Goal: Check status: Check status

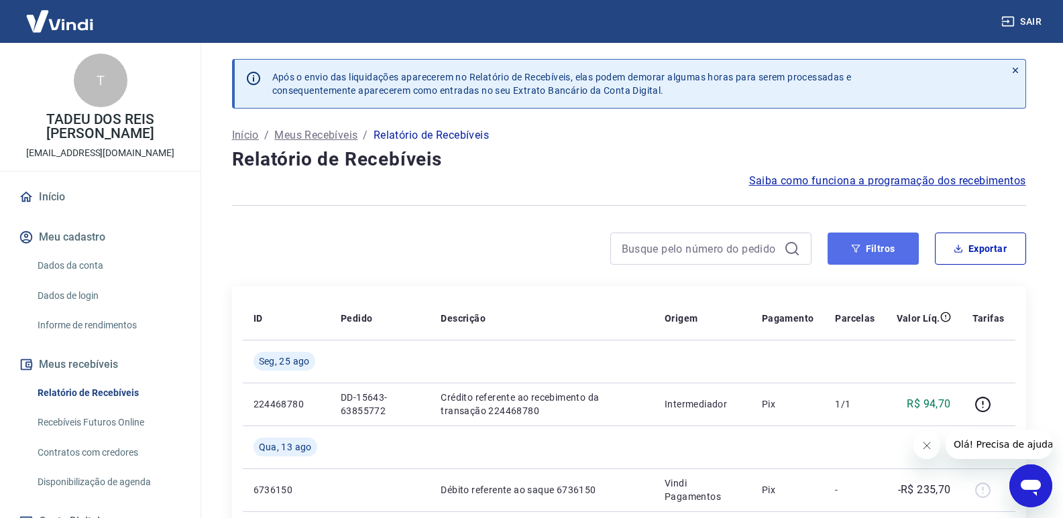
click at [900, 239] on button "Filtros" at bounding box center [873, 249] width 91 height 32
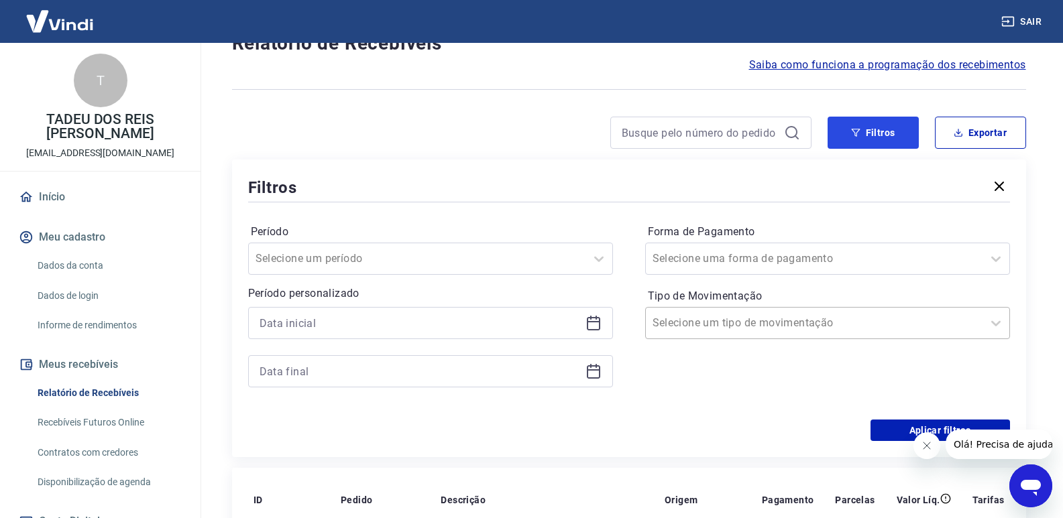
scroll to position [134, 0]
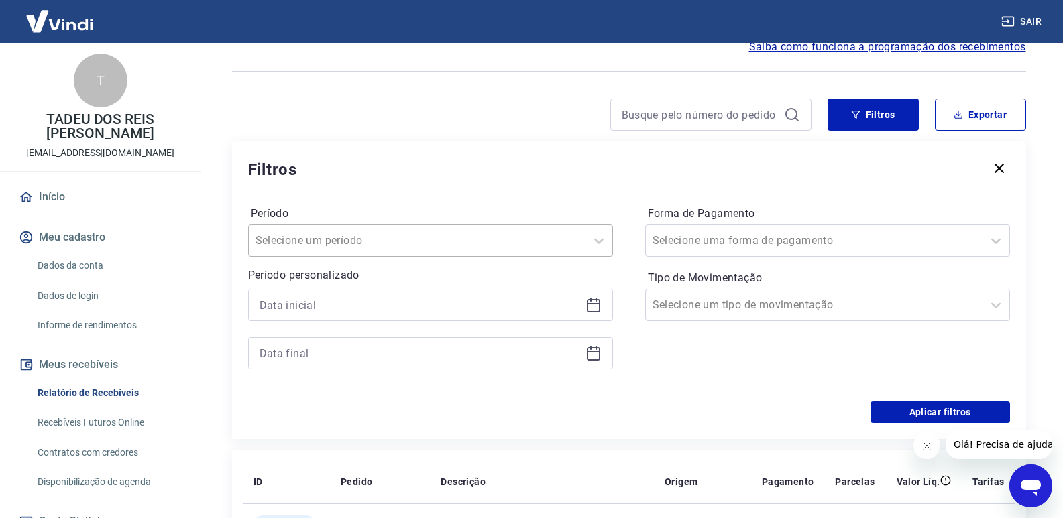
click at [433, 252] on div "Selecione um período" at bounding box center [417, 241] width 337 height 24
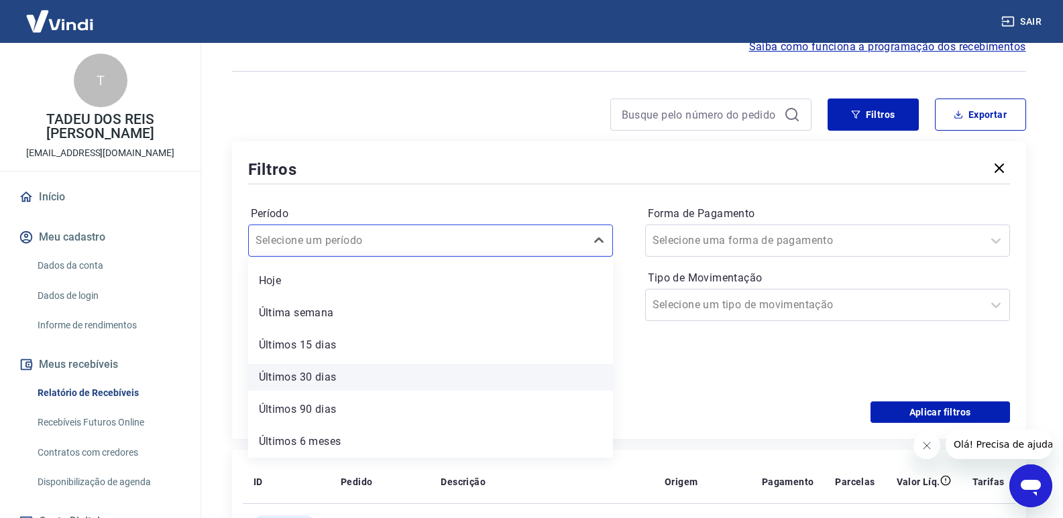
scroll to position [0, 0]
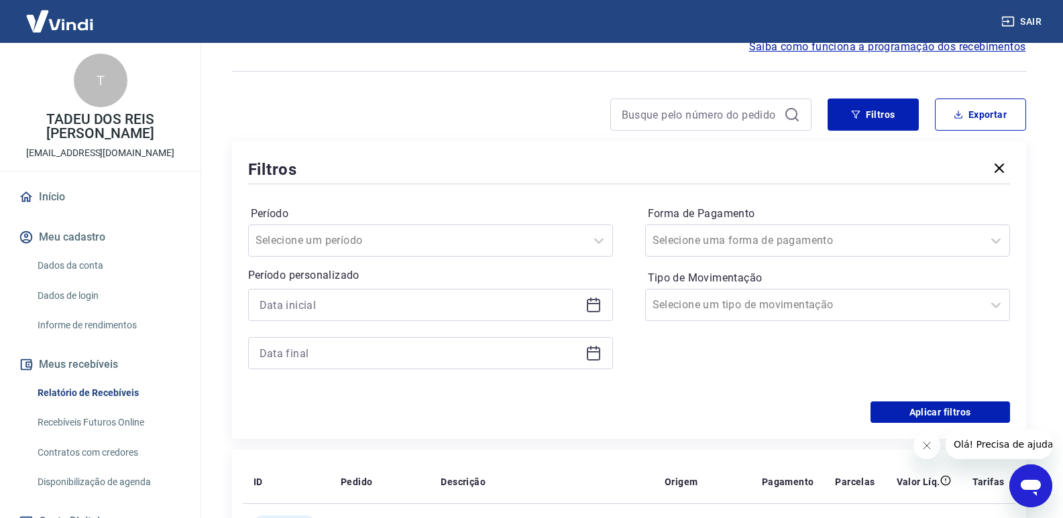
click at [656, 365] on div "Forma de Pagamento Selecione uma forma de pagamento Tipo de Movimentação Seleci…" at bounding box center [827, 294] width 365 height 182
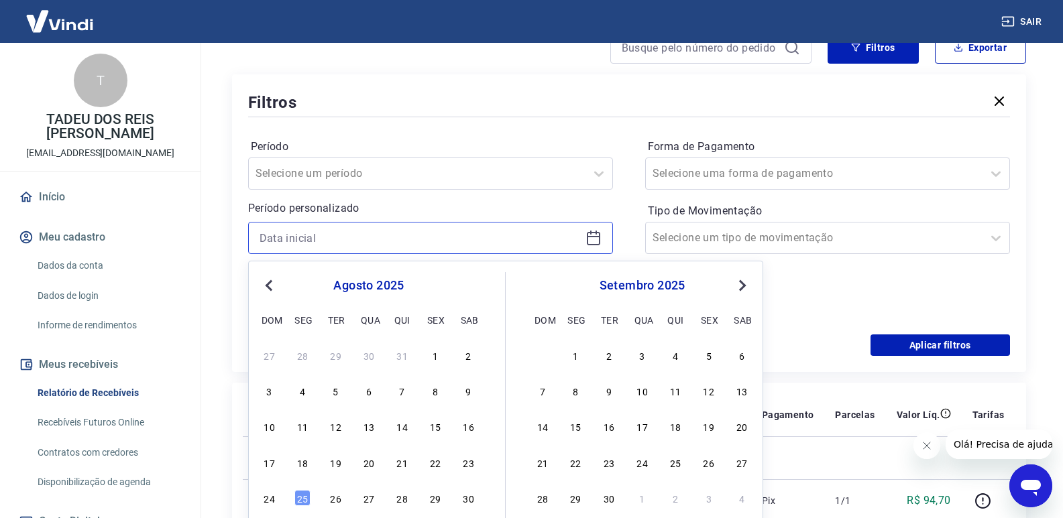
click at [408, 229] on input at bounding box center [420, 238] width 321 height 20
type input "[DATE]"
click at [412, 232] on input "[DATE]" at bounding box center [420, 238] width 321 height 20
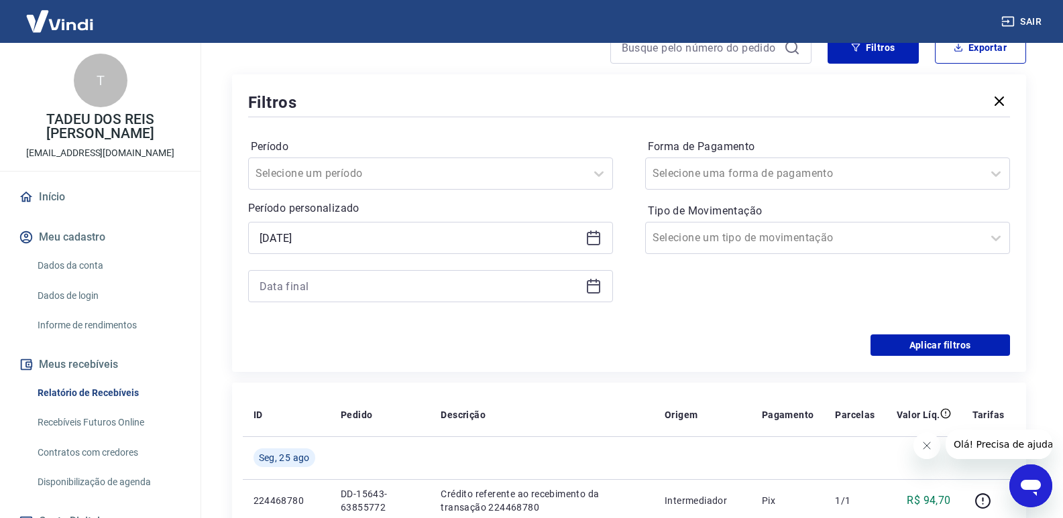
click at [797, 274] on div "Forma de Pagamento Selecione uma forma de pagamento Tipo de Movimentação Seleci…" at bounding box center [827, 227] width 365 height 182
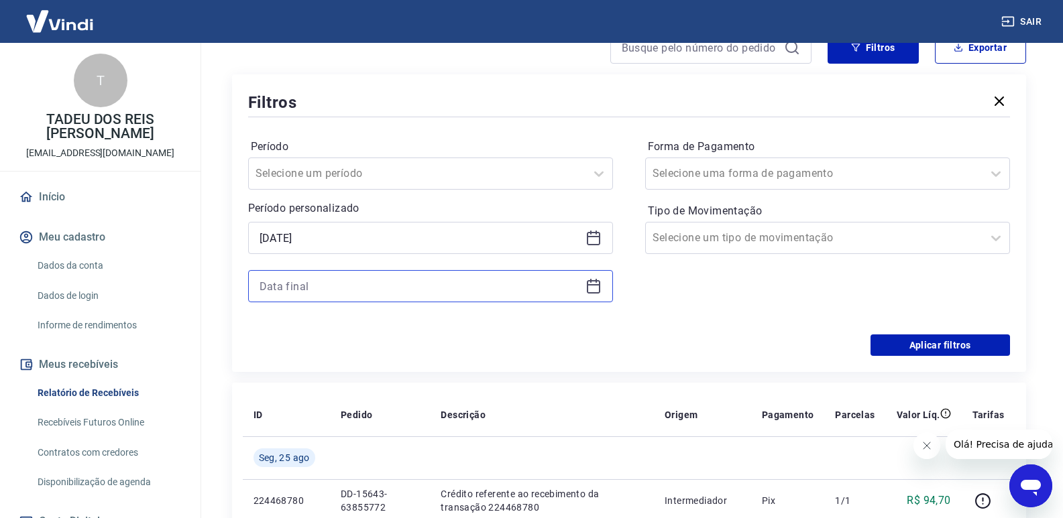
click at [341, 286] on input at bounding box center [420, 286] width 321 height 20
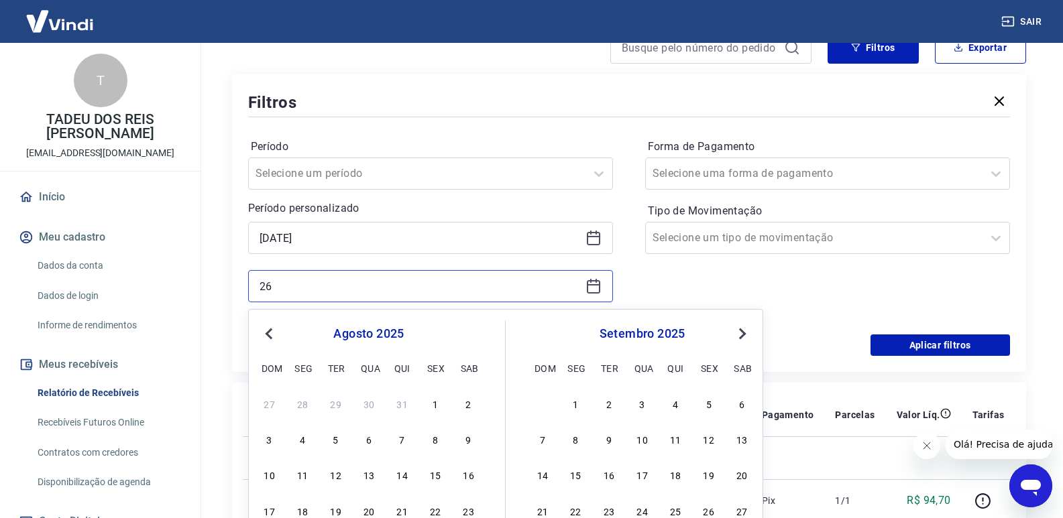
type input "2"
click at [335, 286] on input "27/0" at bounding box center [420, 286] width 321 height 20
type input "2"
click at [142, 282] on div "Sair T TADEU DOS REIS [PERSON_NAME] [EMAIL_ADDRESS][DOMAIN_NAME] Início Meu cad…" at bounding box center [531, 58] width 1063 height 518
click at [288, 284] on input at bounding box center [420, 286] width 321 height 20
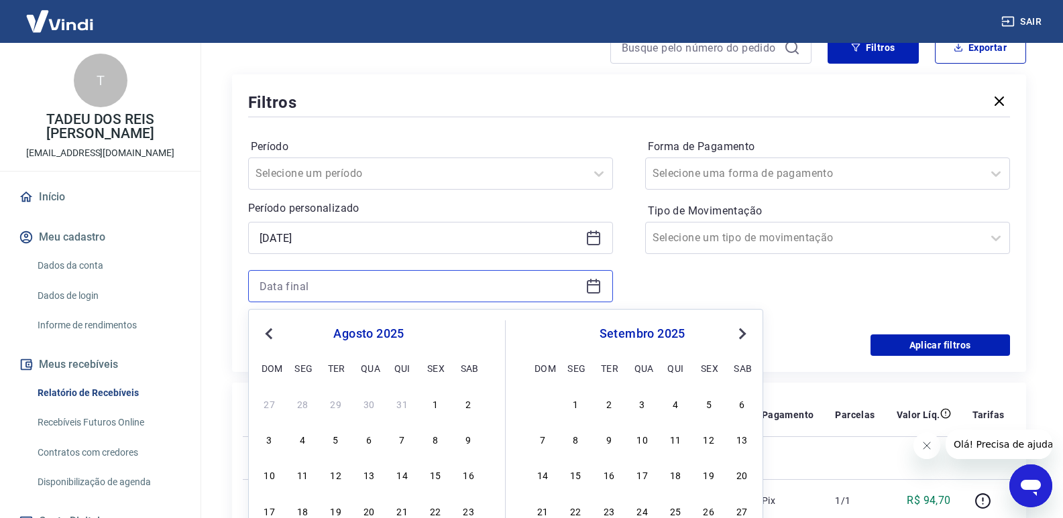
click at [300, 284] on input at bounding box center [420, 286] width 321 height 20
type input "[DATE]"
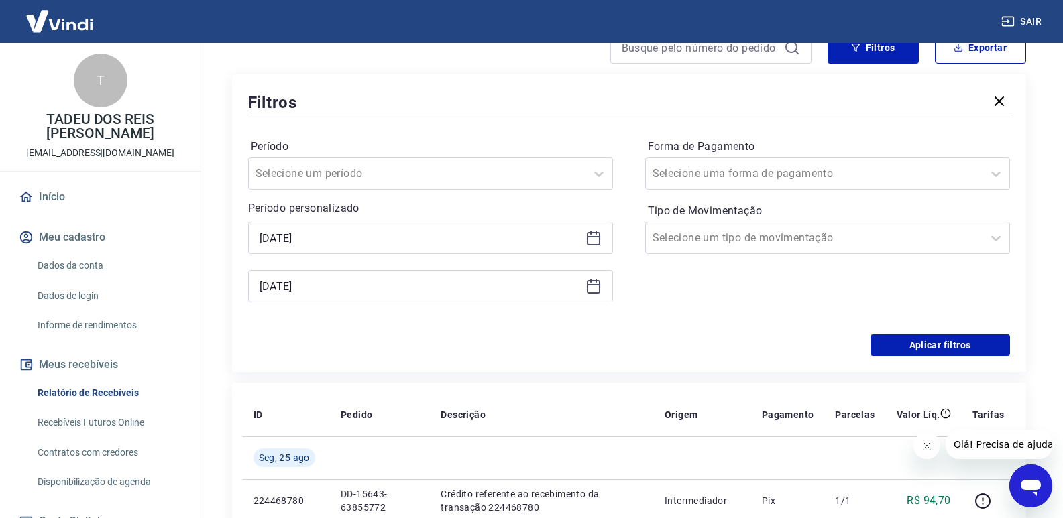
click at [673, 263] on div "Forma de Pagamento Selecione uma forma de pagamento Tipo de Movimentação Seleci…" at bounding box center [827, 227] width 365 height 182
click at [909, 341] on button "Aplicar filtros" at bounding box center [941, 345] width 140 height 21
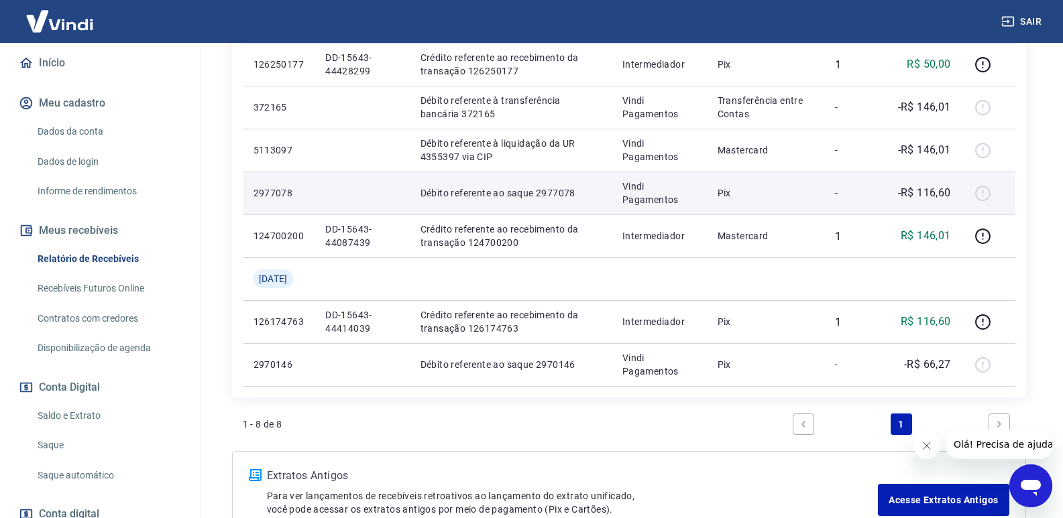
scroll to position [470, 0]
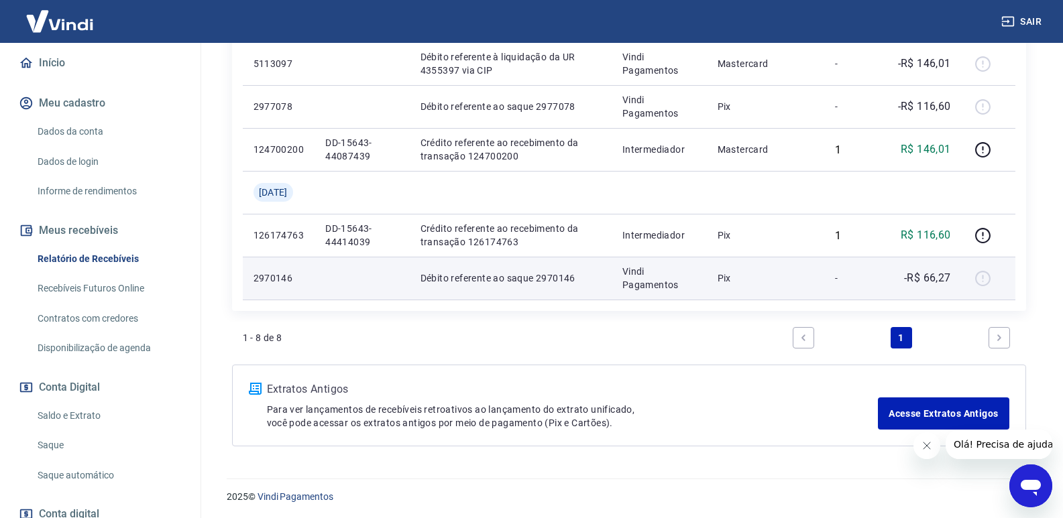
click at [920, 276] on p "-R$ 66,27" at bounding box center [927, 278] width 47 height 16
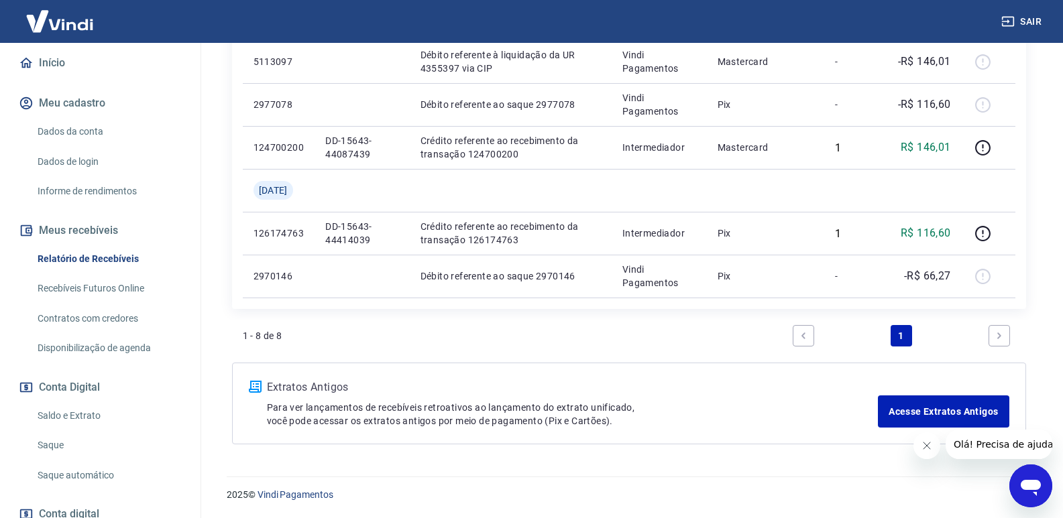
click at [1000, 333] on icon "Next page" at bounding box center [999, 335] width 9 height 9
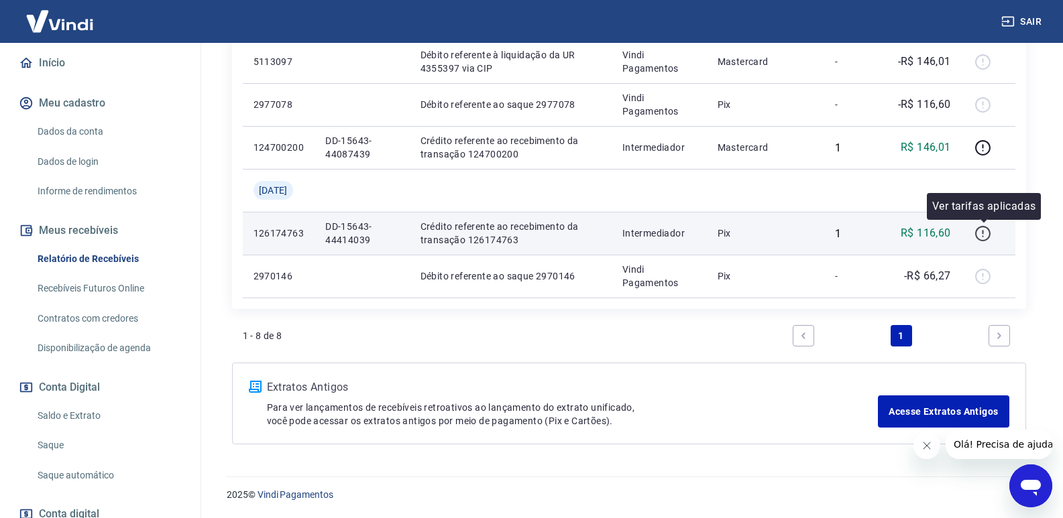
click at [984, 233] on icon "button" at bounding box center [983, 232] width 1 height 4
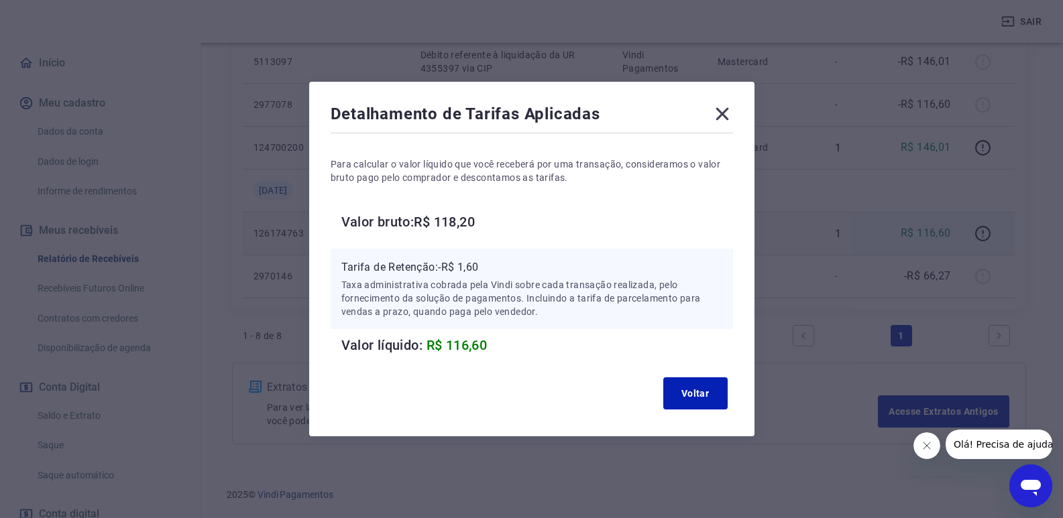
click at [720, 106] on icon at bounding box center [722, 113] width 21 height 21
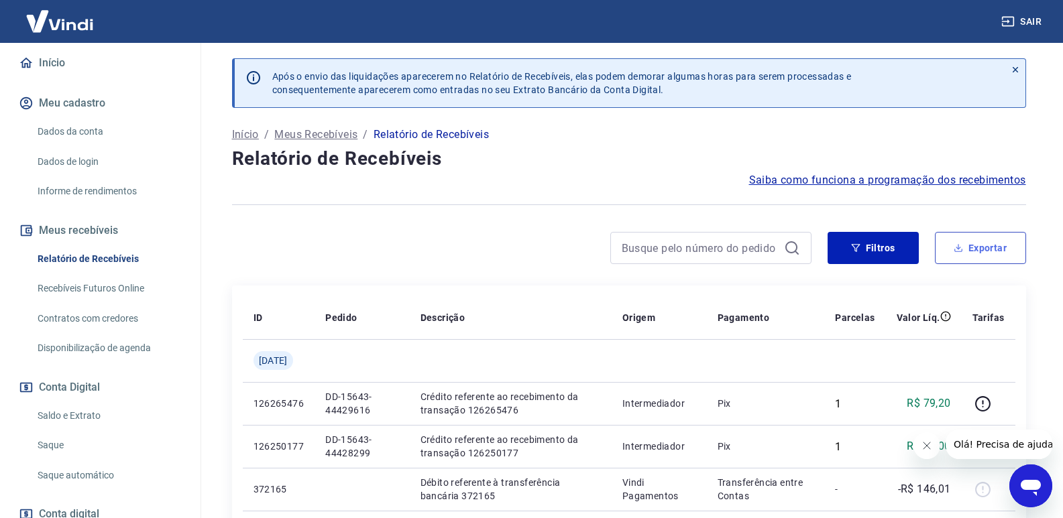
scroll to position [0, 0]
click at [885, 242] on button "Filtros" at bounding box center [873, 249] width 91 height 32
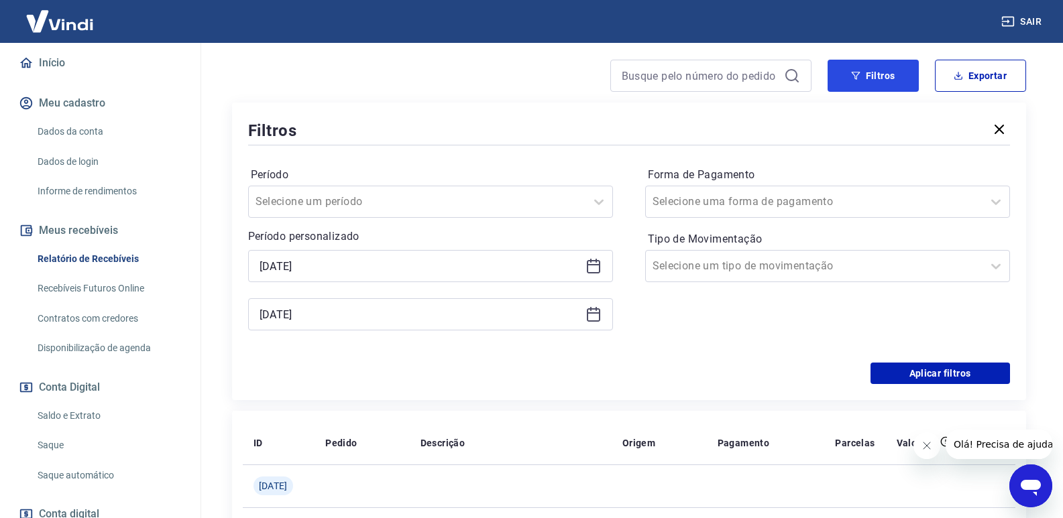
scroll to position [268, 0]
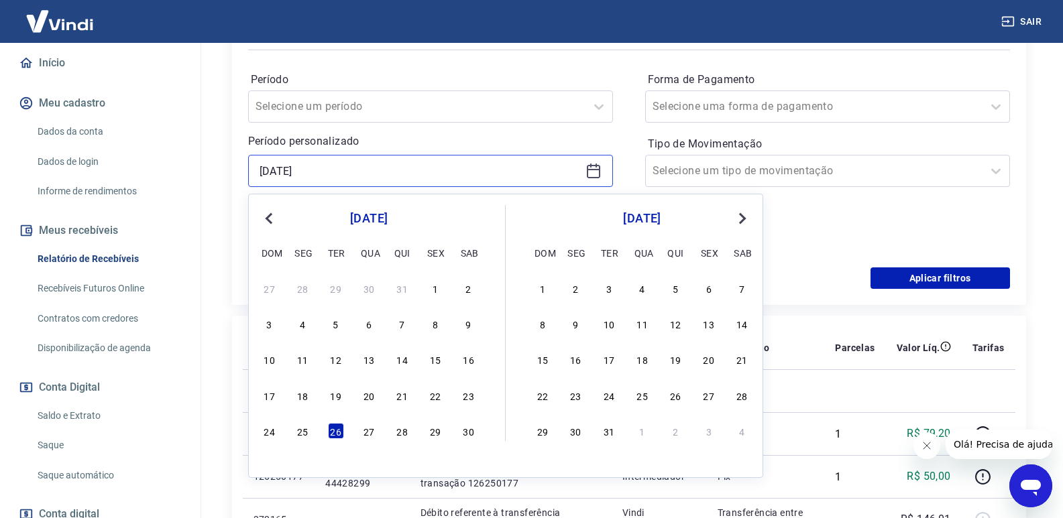
drag, startPoint x: 331, startPoint y: 174, endPoint x: 223, endPoint y: 168, distance: 108.8
click at [223, 168] on div "Após o envio das liquidações aparecerem no Relatório de Recebíveis, elas podem …" at bounding box center [629, 368] width 826 height 1187
type input "[DATE]"
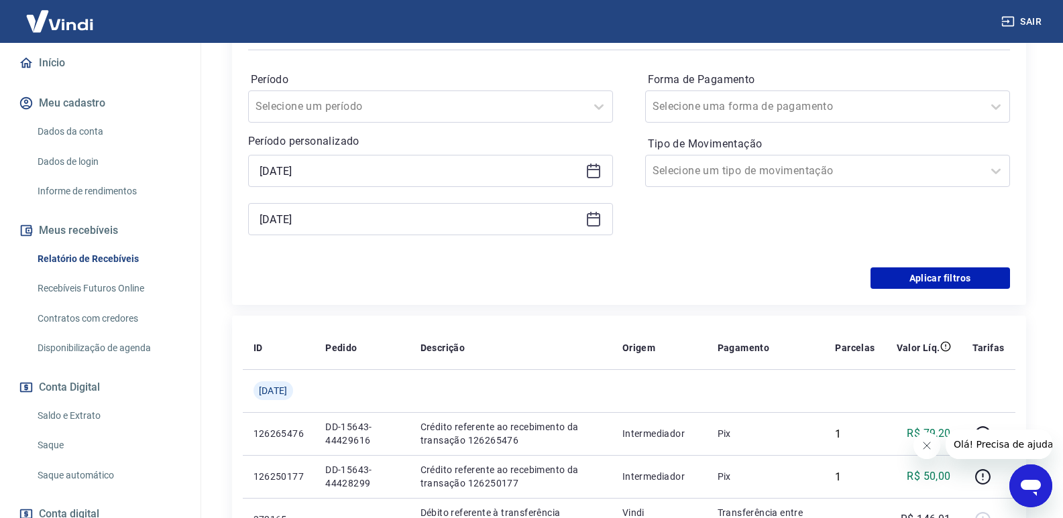
click at [824, 223] on div "Forma de Pagamento Selecione uma forma de pagamento Tipo de Movimentação Seleci…" at bounding box center [827, 160] width 365 height 182
click at [938, 270] on button "Aplicar filtros" at bounding box center [941, 278] width 140 height 21
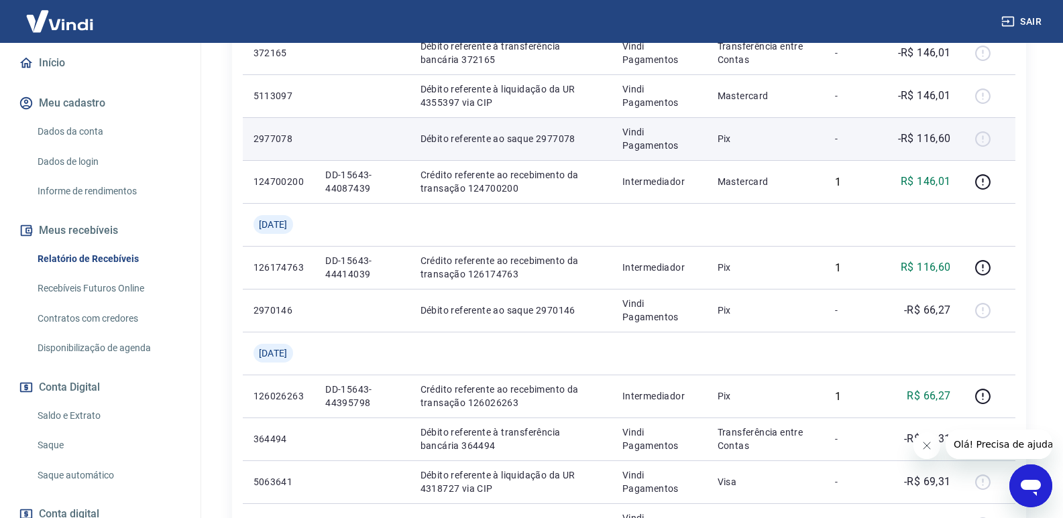
scroll to position [537, 0]
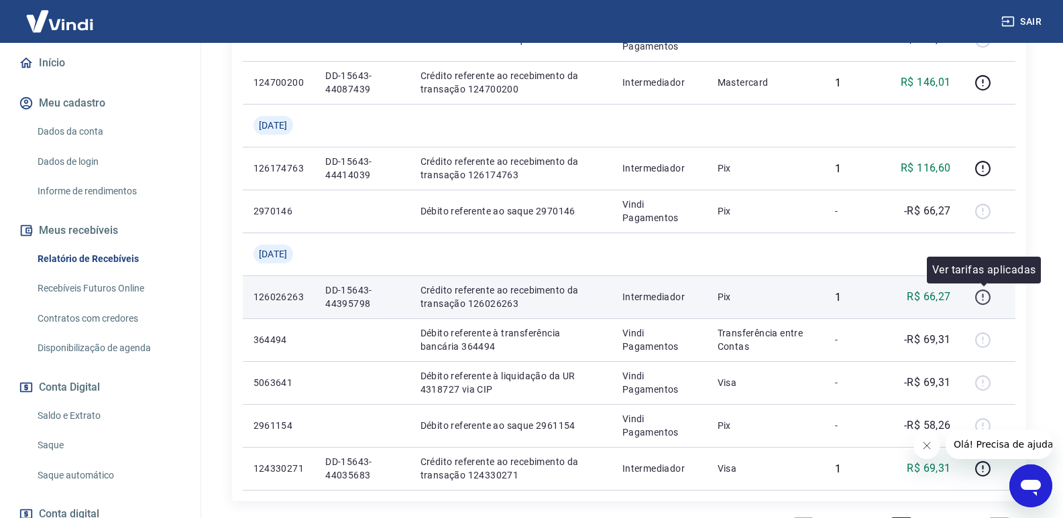
click at [982, 297] on icon "button" at bounding box center [983, 297] width 17 height 17
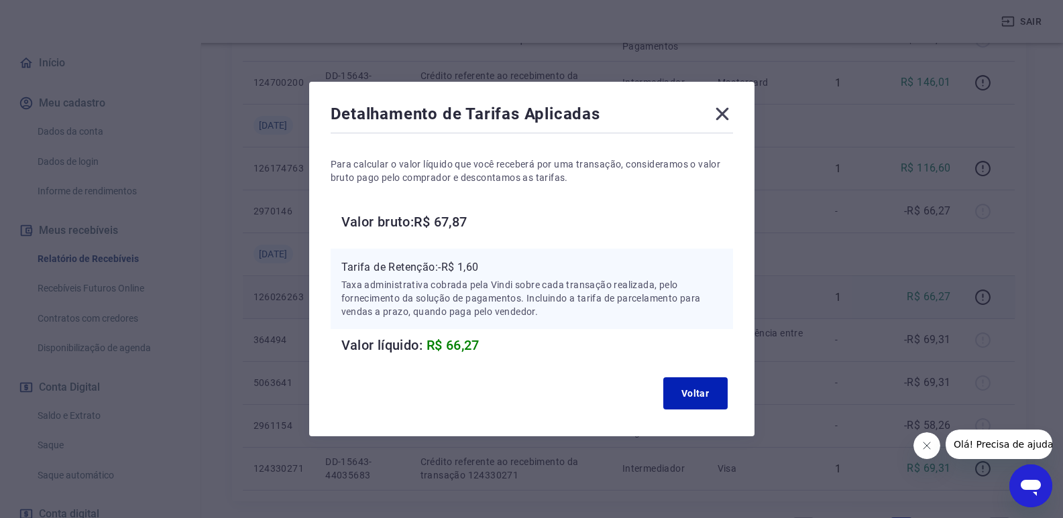
click at [820, 223] on div "Detalhamento de Tarifas Aplicadas Para calcular o valor líquido que você recebe…" at bounding box center [531, 259] width 1063 height 518
click at [681, 386] on button "Voltar" at bounding box center [695, 394] width 64 height 32
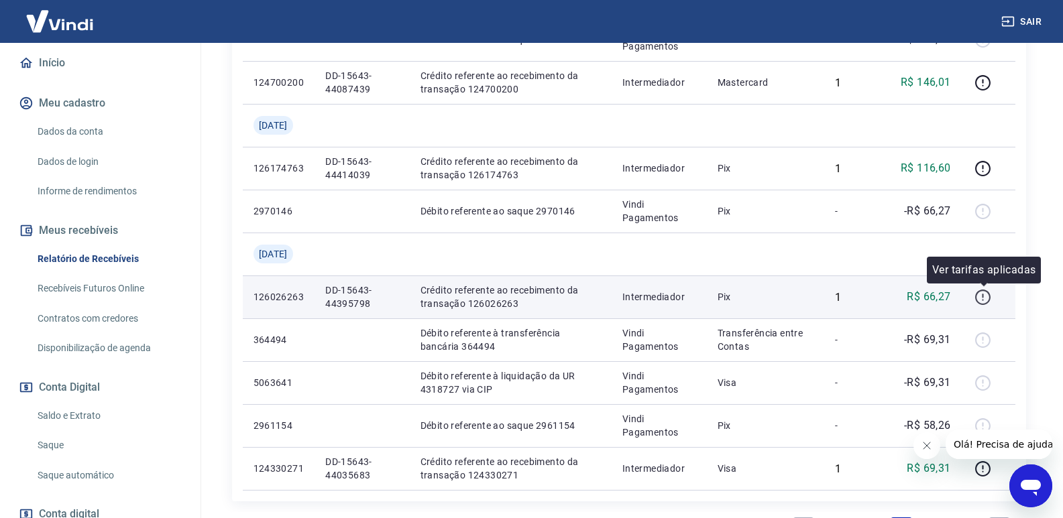
click at [989, 291] on icon "button" at bounding box center [983, 297] width 17 height 17
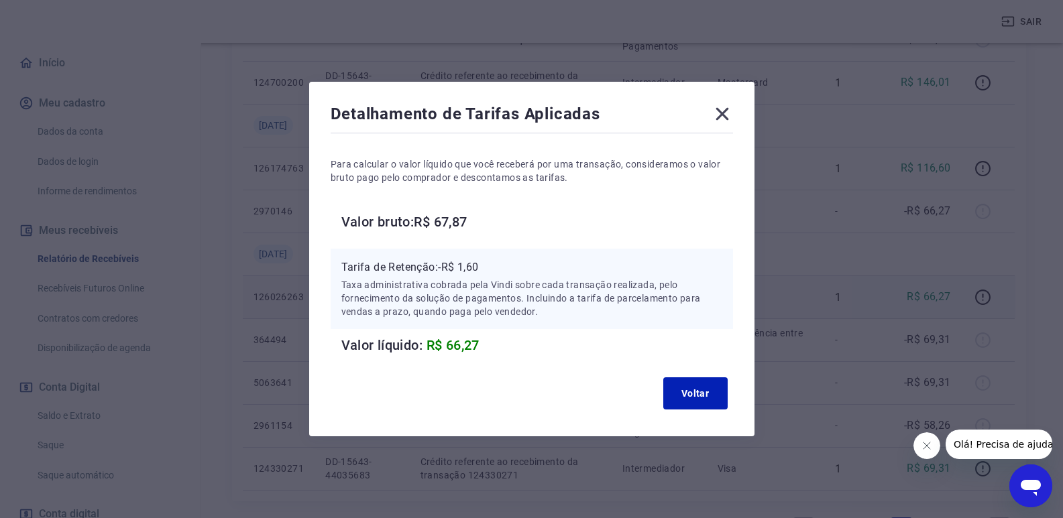
click at [730, 113] on icon at bounding box center [722, 113] width 21 height 21
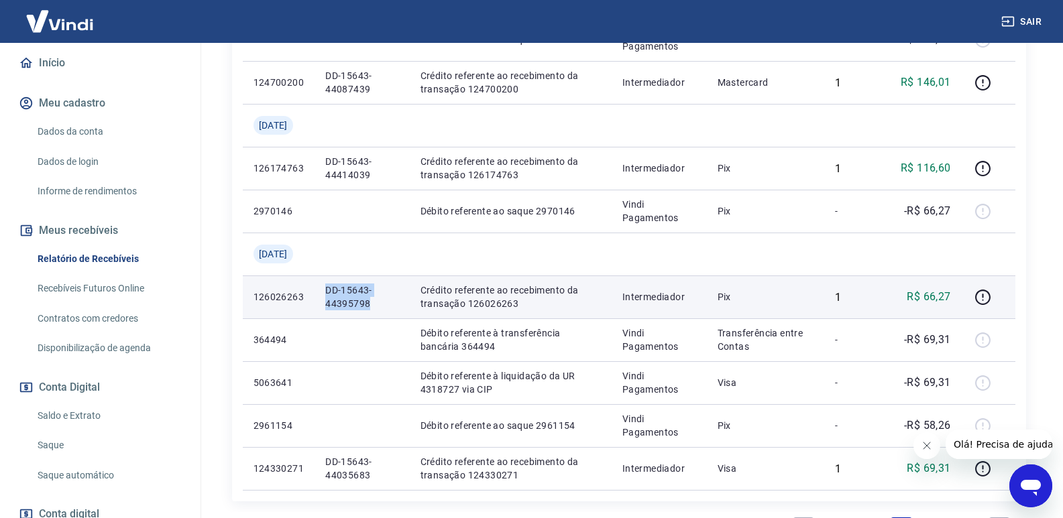
drag, startPoint x: 384, startPoint y: 308, endPoint x: 324, endPoint y: 292, distance: 62.3
click at [324, 292] on td "DD-15643-44395798" at bounding box center [362, 297] width 95 height 43
copy p "DD-15643-44395798"
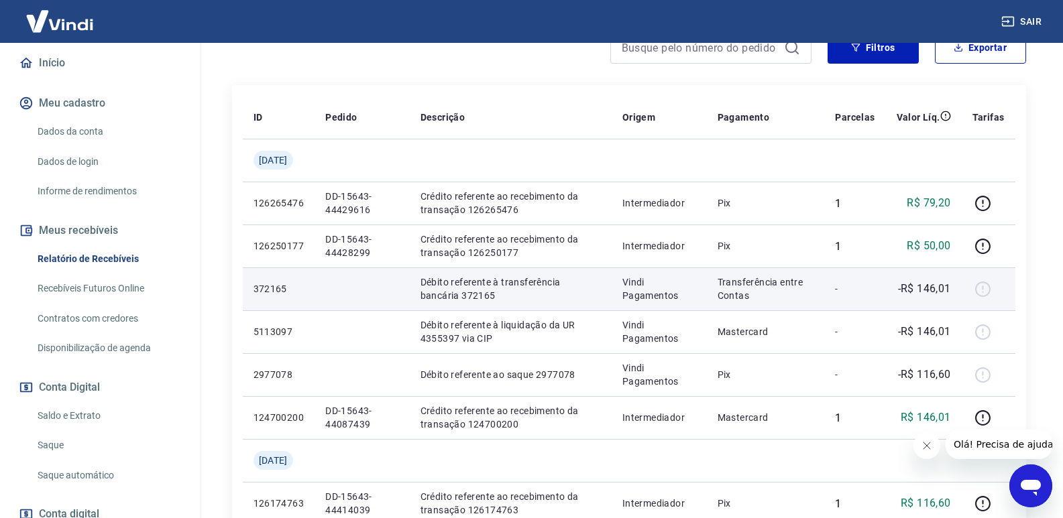
scroll to position [0, 0]
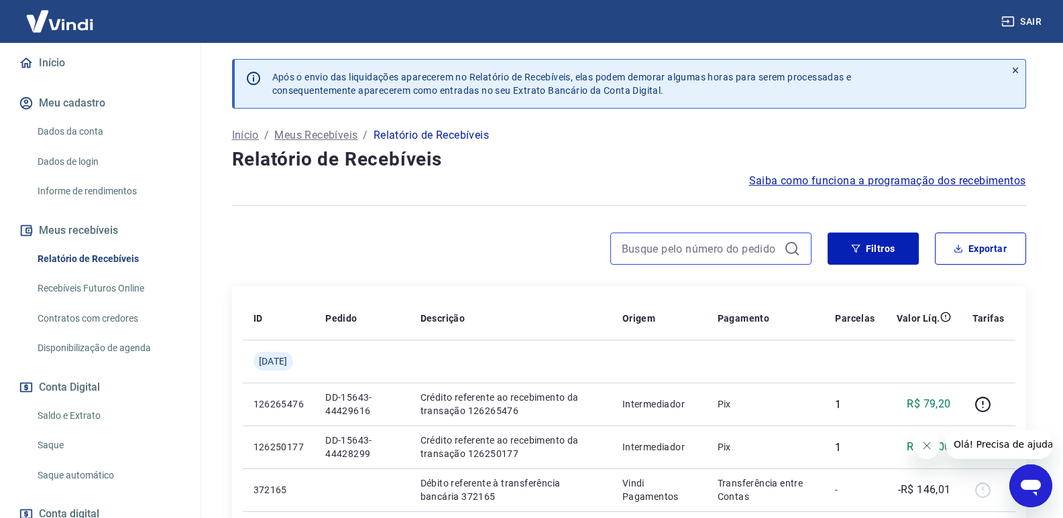
click at [645, 244] on input at bounding box center [700, 249] width 157 height 20
paste input "DD-15643-44395798"
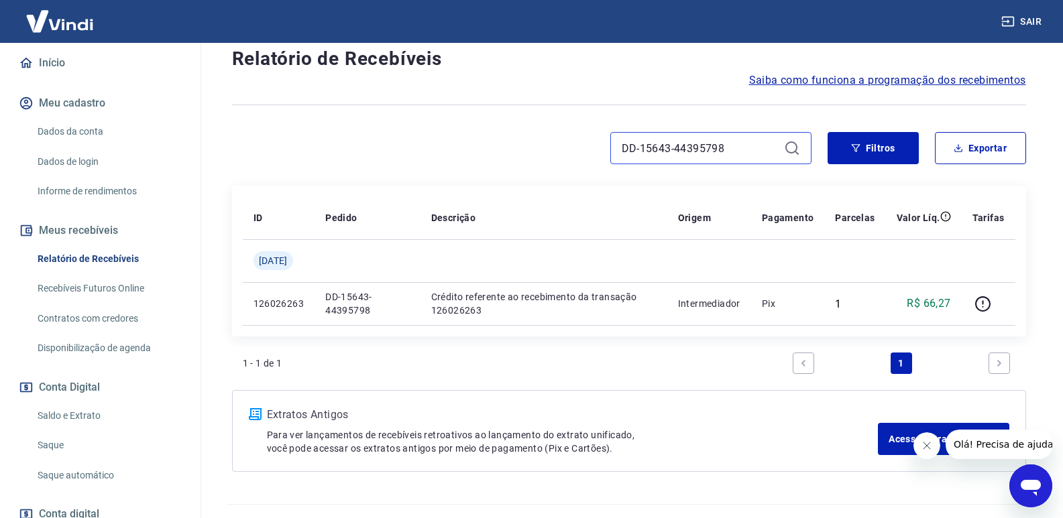
scroll to position [128, 0]
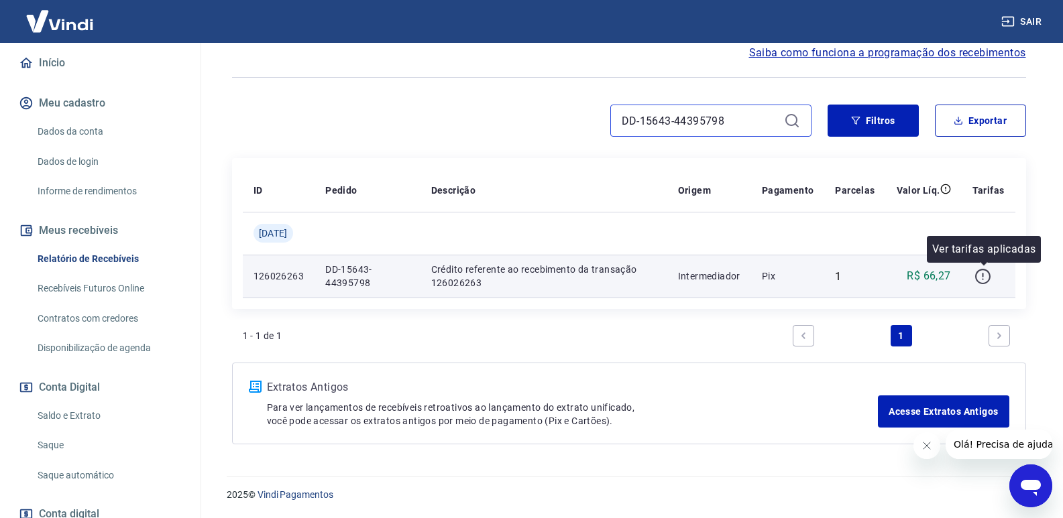
type input "DD-15643-44395798"
click at [977, 276] on icon "button" at bounding box center [982, 276] width 15 height 15
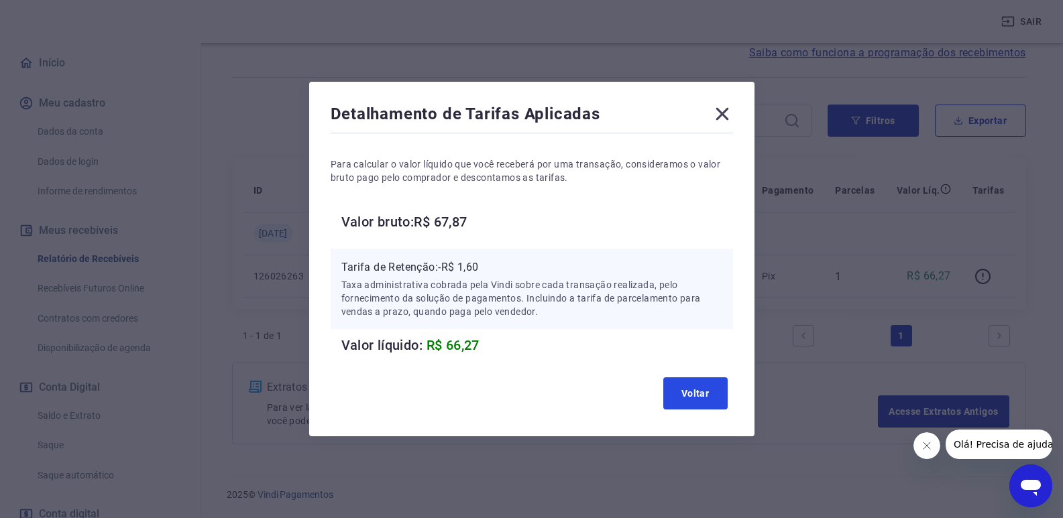
click at [692, 401] on button "Voltar" at bounding box center [695, 394] width 64 height 32
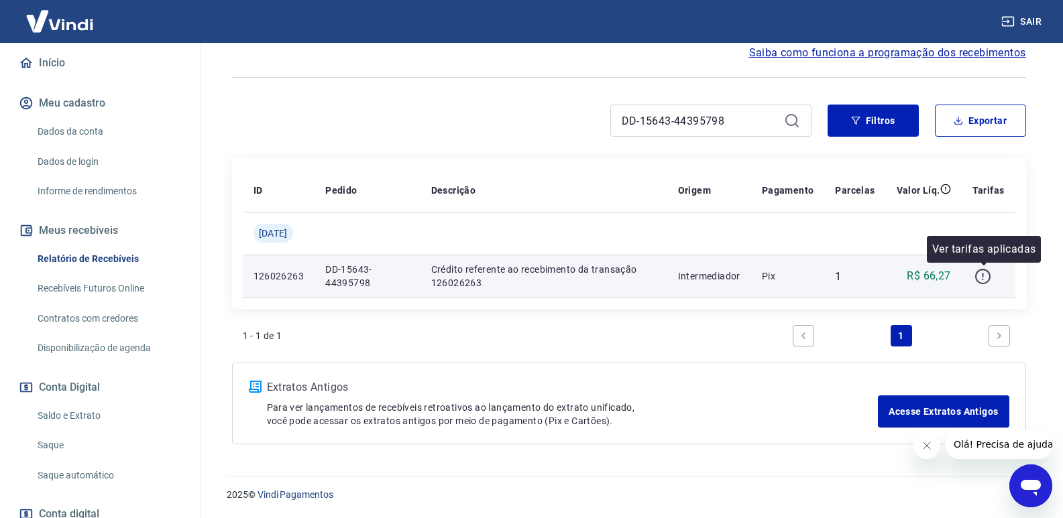
click at [987, 273] on icon "button" at bounding box center [983, 276] width 17 height 17
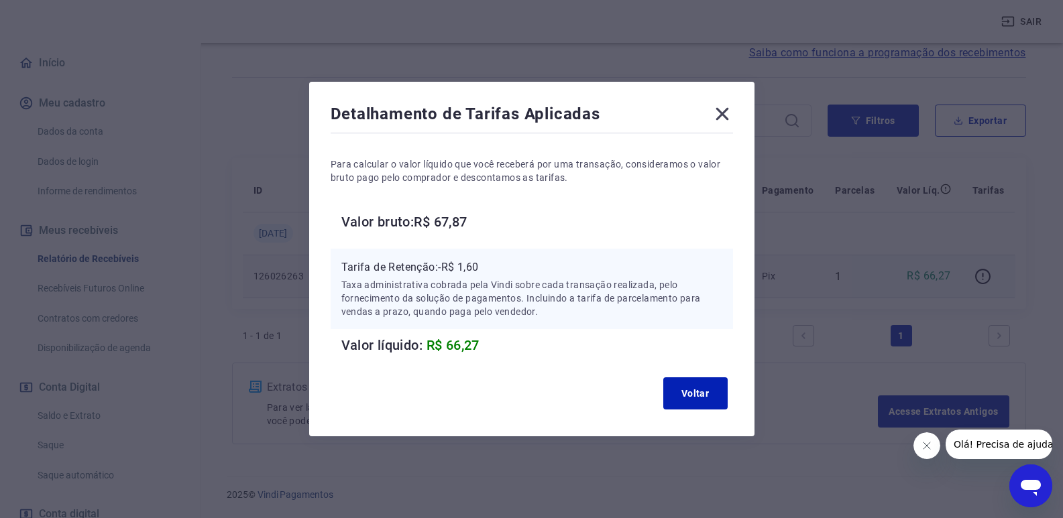
click at [733, 115] on icon at bounding box center [722, 113] width 21 height 21
